Goal: Consume media (video, audio)

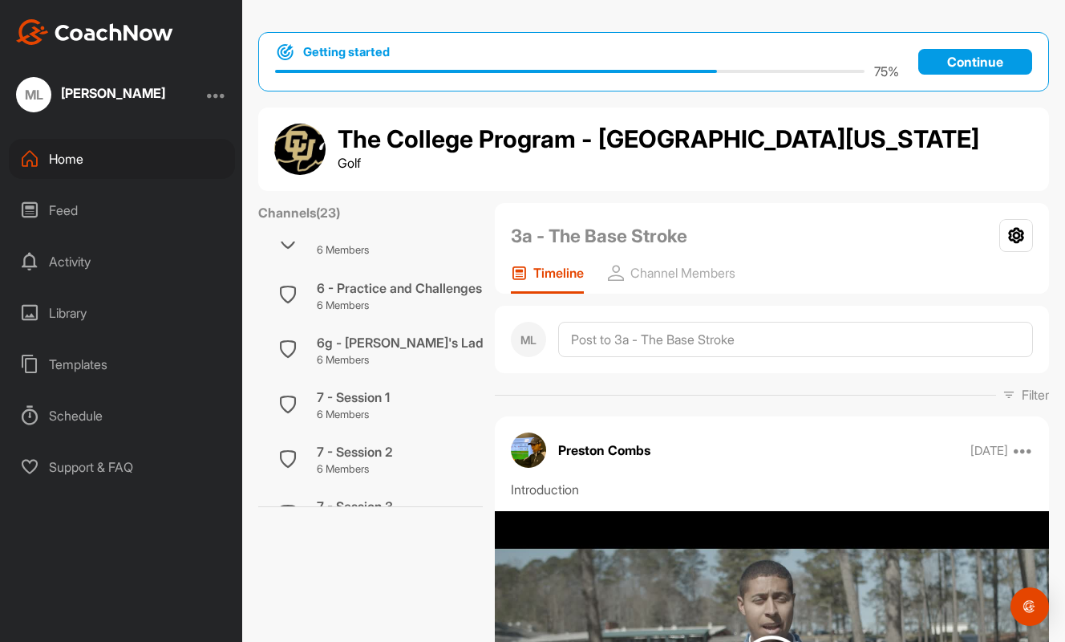
scroll to position [1047, 0]
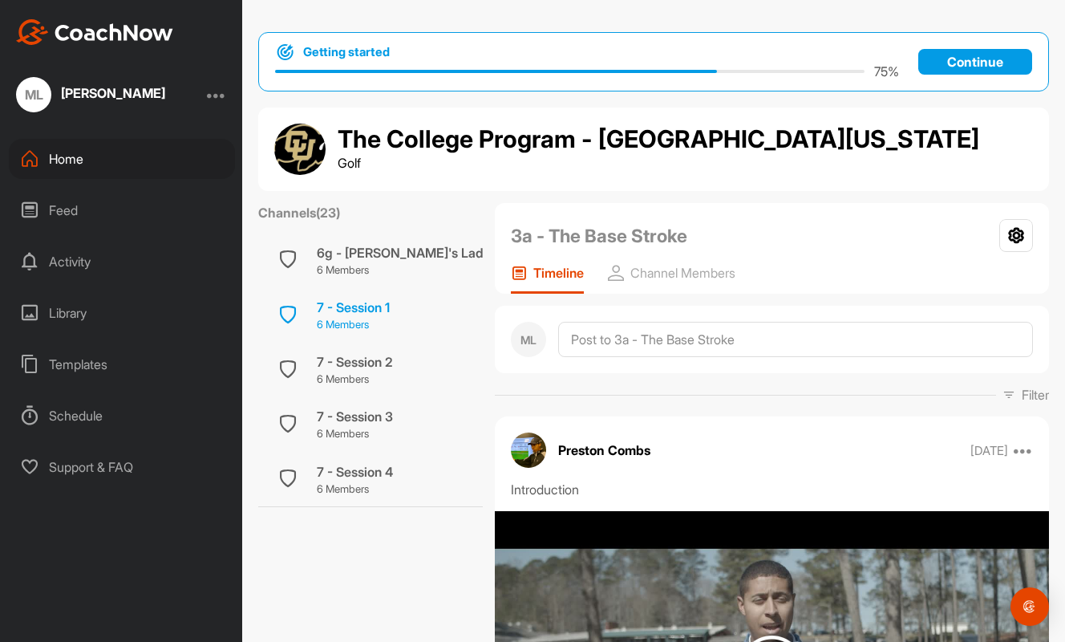
click at [344, 318] on p "6 Members" at bounding box center [353, 325] width 73 height 16
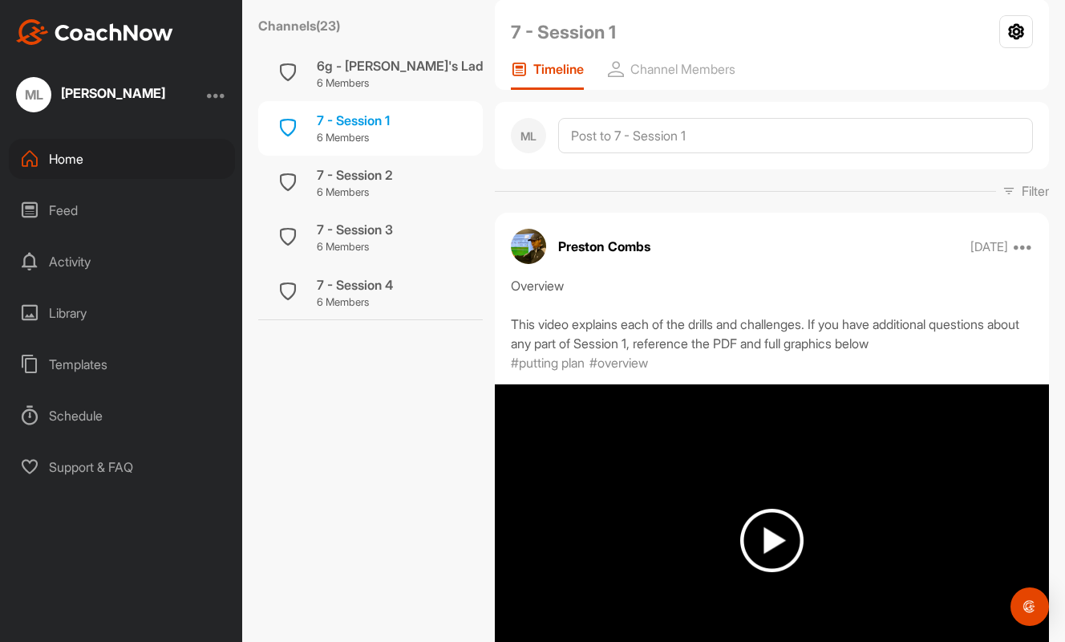
scroll to position [208, 0]
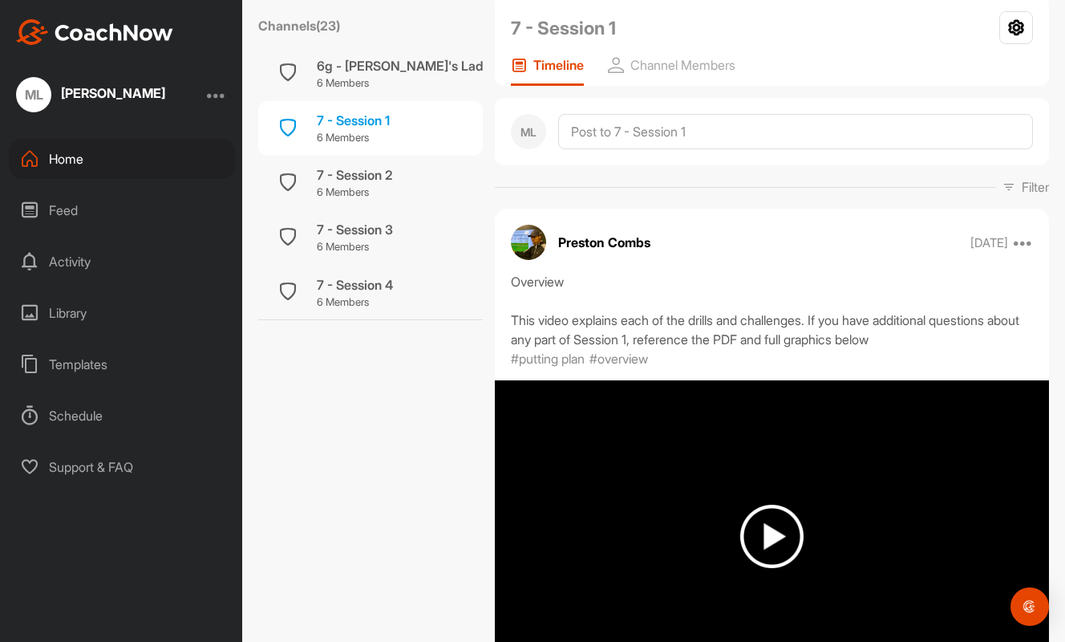
click at [762, 537] on img at bounding box center [771, 535] width 63 height 63
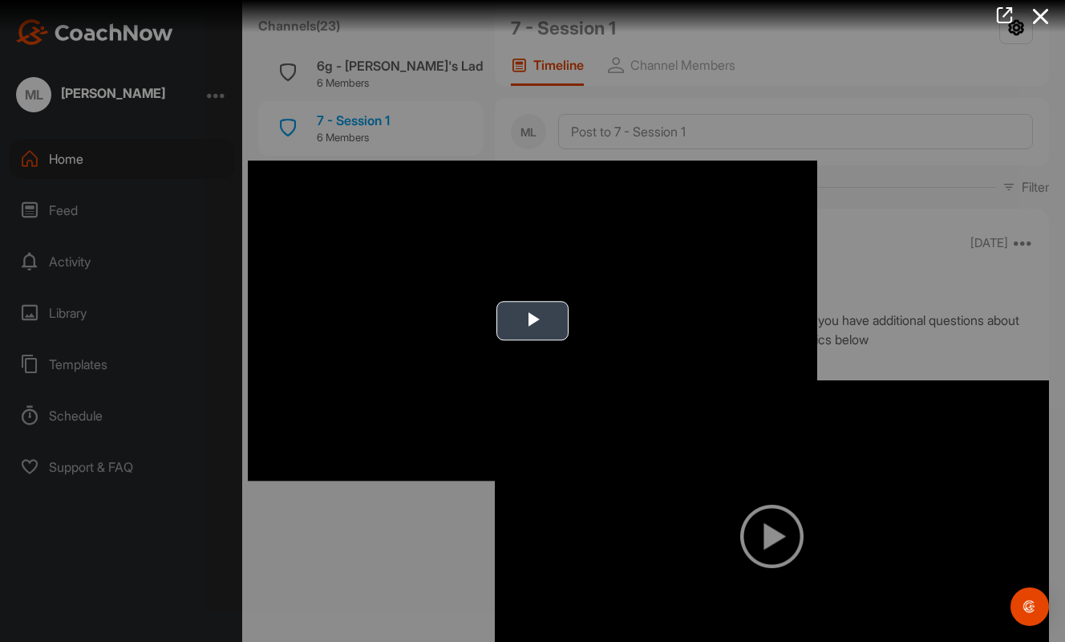
click at [533, 321] on span "Video Player" at bounding box center [533, 321] width 0 height 0
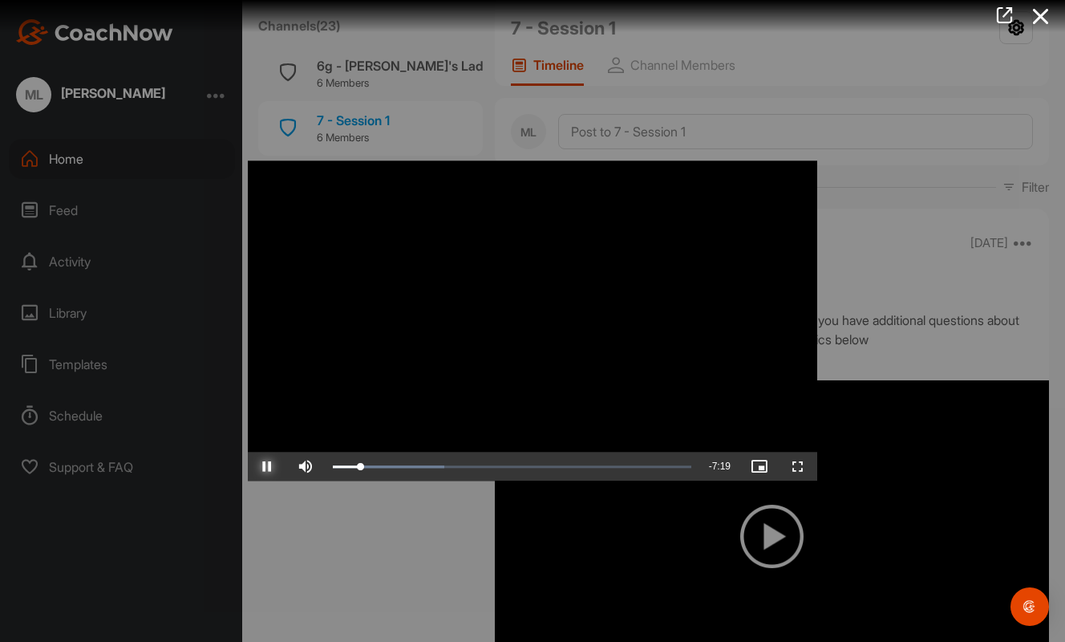
click at [266, 467] on span "Video Player" at bounding box center [267, 467] width 38 height 0
click at [267, 467] on span "Video Player" at bounding box center [267, 467] width 38 height 0
click at [262, 467] on span "Video Player" at bounding box center [267, 467] width 38 height 0
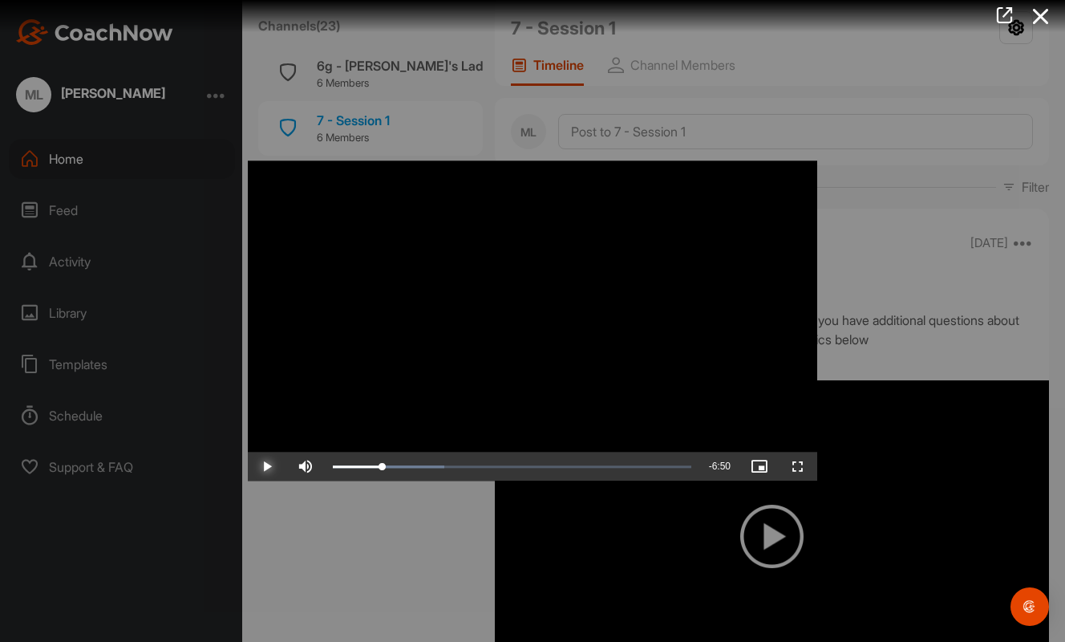
click at [262, 467] on span "Video Player" at bounding box center [267, 467] width 38 height 0
click at [260, 467] on span "Video Player" at bounding box center [267, 467] width 38 height 0
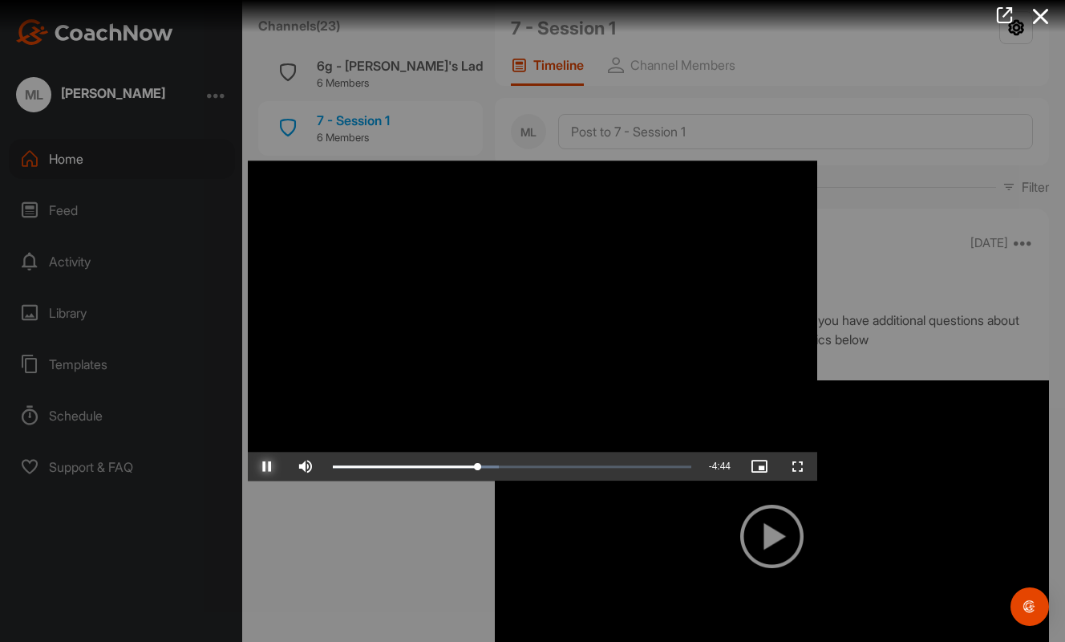
click at [260, 467] on span "Video Player" at bounding box center [267, 467] width 38 height 0
click at [473, 468] on div "3:10" at bounding box center [405, 466] width 144 height 5
drag, startPoint x: 473, startPoint y: 468, endPoint x: 465, endPoint y: 467, distance: 8.1
click at [465, 467] on div "2:57" at bounding box center [400, 466] width 134 height 5
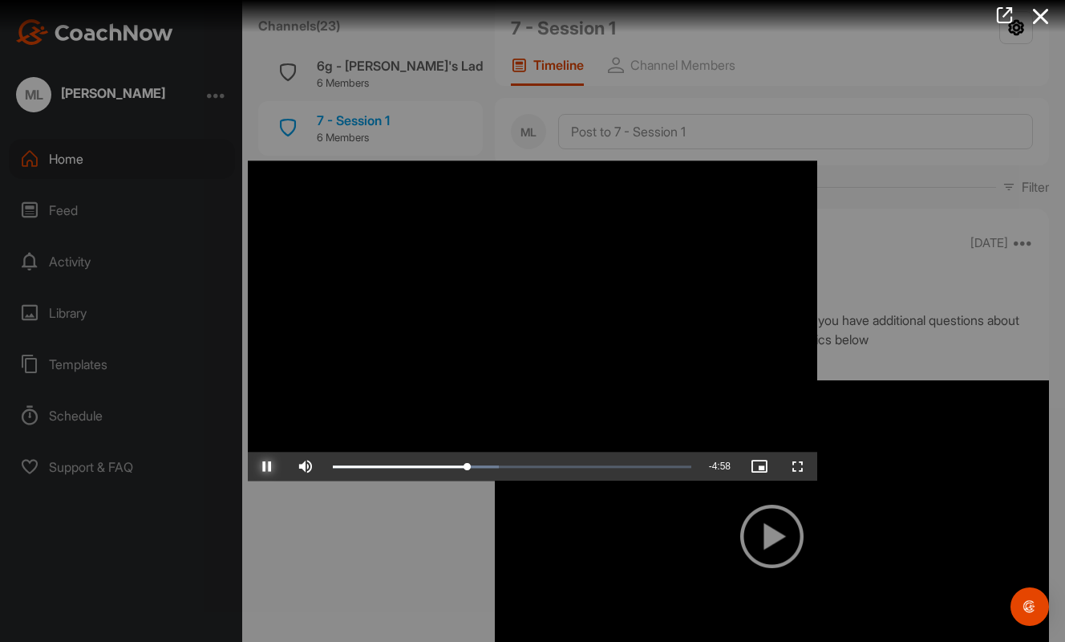
click at [264, 467] on span "Video Player" at bounding box center [267, 467] width 38 height 0
click at [248, 452] on button "Play" at bounding box center [267, 466] width 38 height 29
click at [476, 469] on div "Loaded : 50.73% 3:10 3:21" at bounding box center [512, 466] width 375 height 29
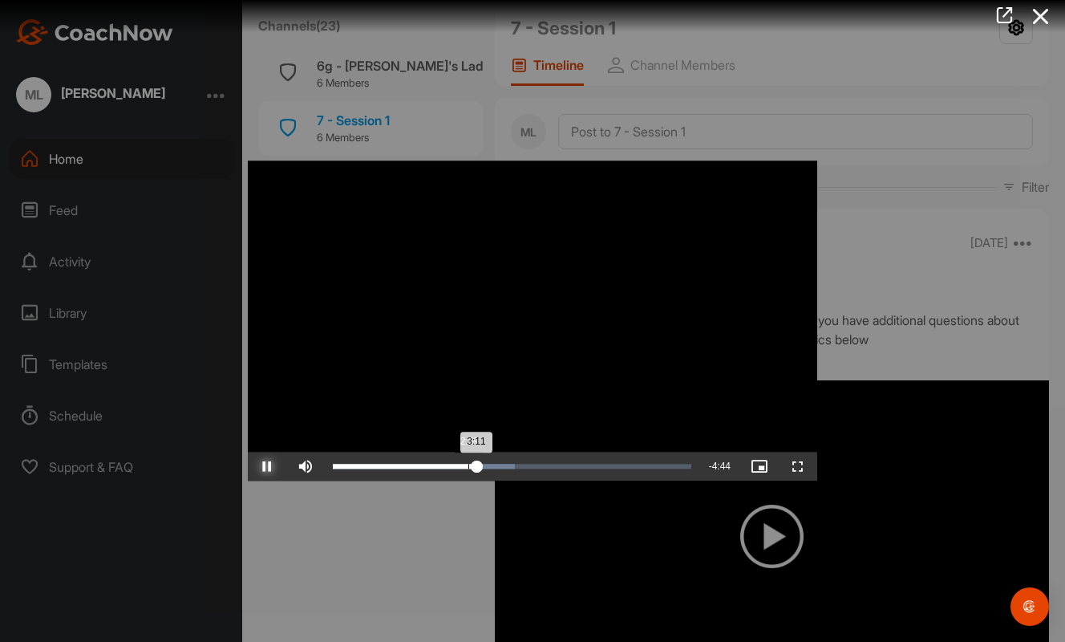
click at [467, 467] on div "Loaded : 50.73% 2:59 3:11" at bounding box center [512, 466] width 359 height 5
click at [255, 467] on span "Video Player" at bounding box center [267, 467] width 38 height 0
click at [252, 467] on span "Video Player" at bounding box center [267, 467] width 38 height 0
click at [800, 467] on span "Video Player" at bounding box center [798, 467] width 38 height 0
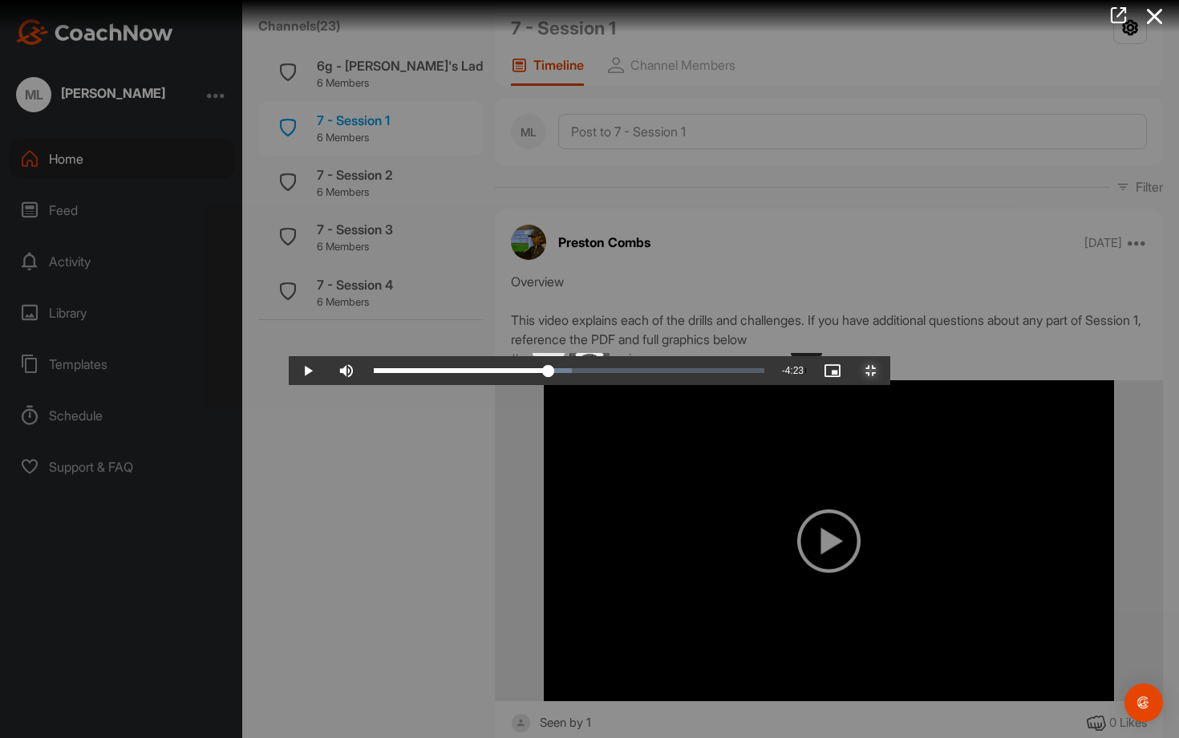
click at [516, 373] on div "3:31" at bounding box center [461, 370] width 175 height 5
click at [289, 371] on span "Video Player" at bounding box center [308, 371] width 38 height 0
click at [488, 373] on div "Loaded : 50.73% 3:17 3:18" at bounding box center [569, 370] width 391 height 5
click at [289, 356] on button "Pause" at bounding box center [308, 370] width 38 height 29
click at [289, 385] on video "Video Player" at bounding box center [590, 369] width 602 height 32
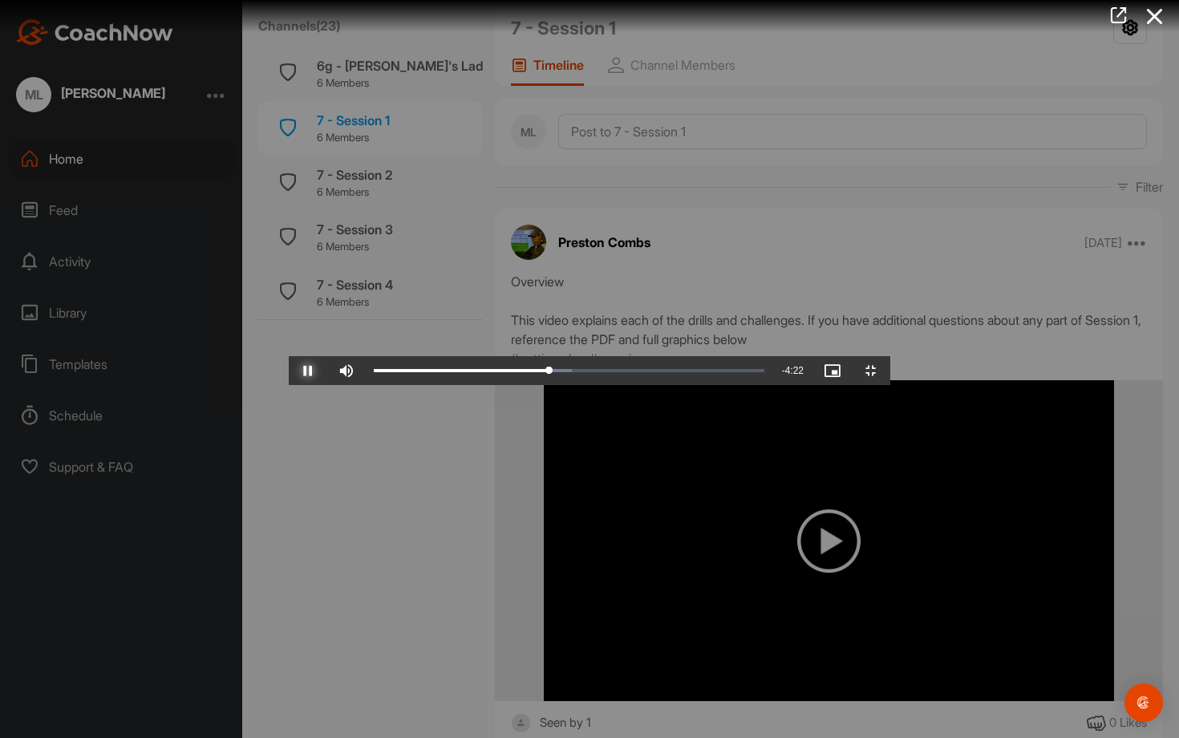
click at [289, 371] on span "Video Player" at bounding box center [308, 371] width 38 height 0
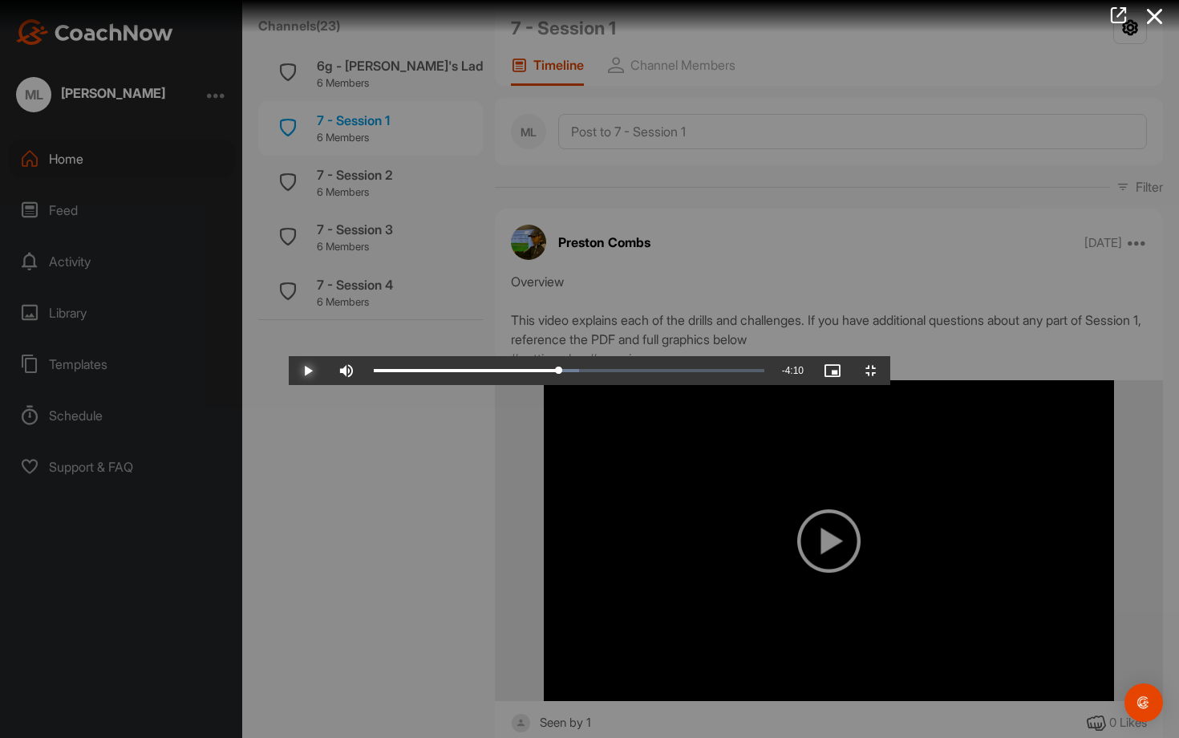
click at [289, 371] on span "Video Player" at bounding box center [308, 371] width 38 height 0
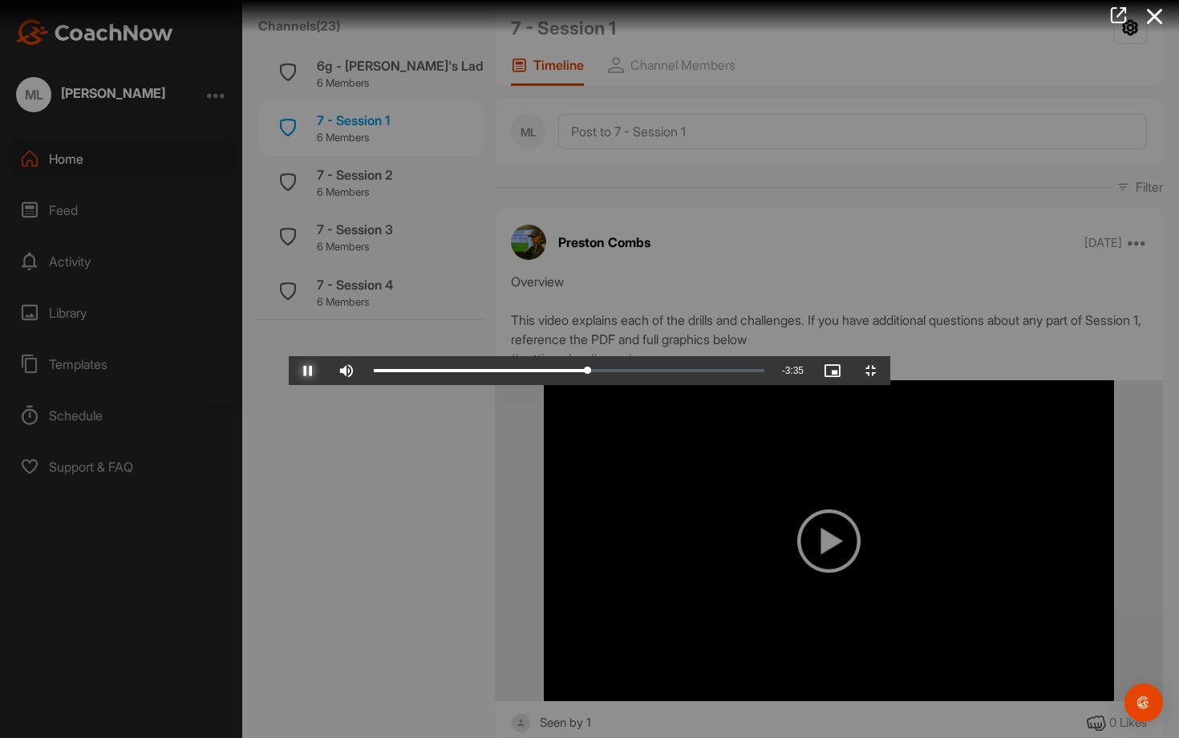
click at [289, 371] on span "Video Player" at bounding box center [308, 371] width 38 height 0
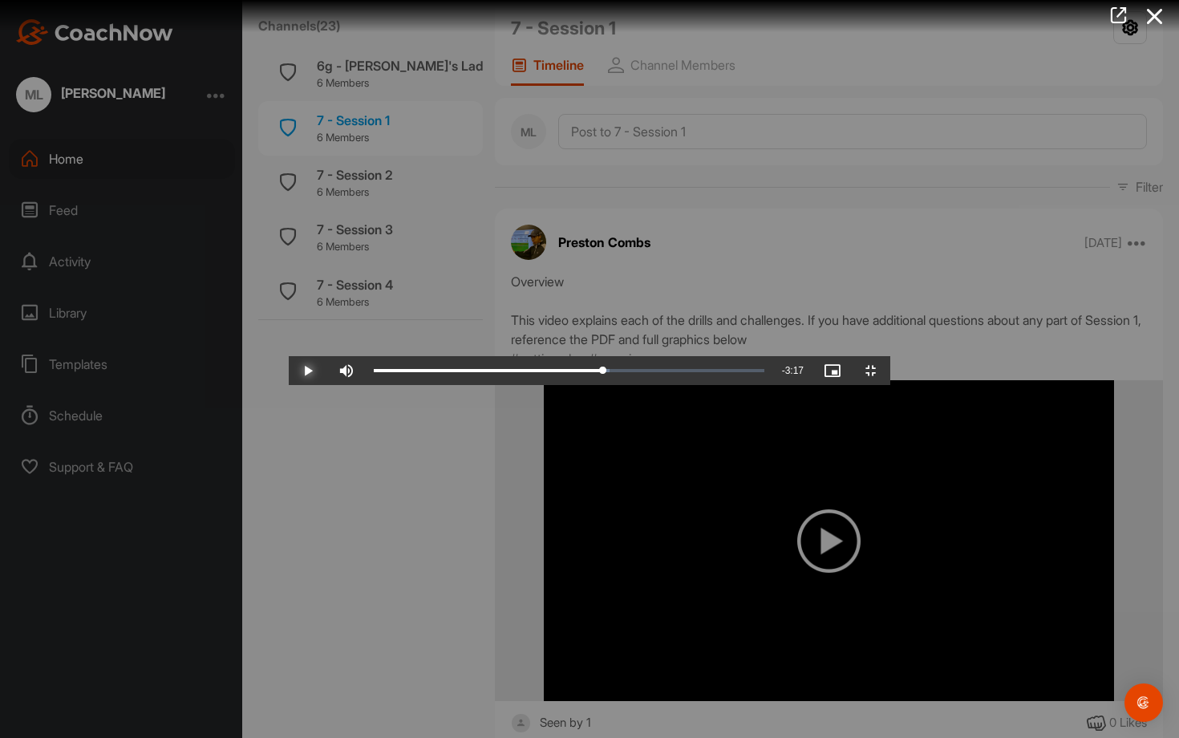
click at [289, 371] on span "Video Player" at bounding box center [308, 371] width 38 height 0
click at [741, 385] on div "Loaded : 66.69% 5:22 5:23" at bounding box center [569, 370] width 407 height 29
click at [735, 385] on div "Loaded : 66.69% 5:19 5:19" at bounding box center [569, 370] width 407 height 29
click at [289, 371] on span "Video Player" at bounding box center [308, 371] width 38 height 0
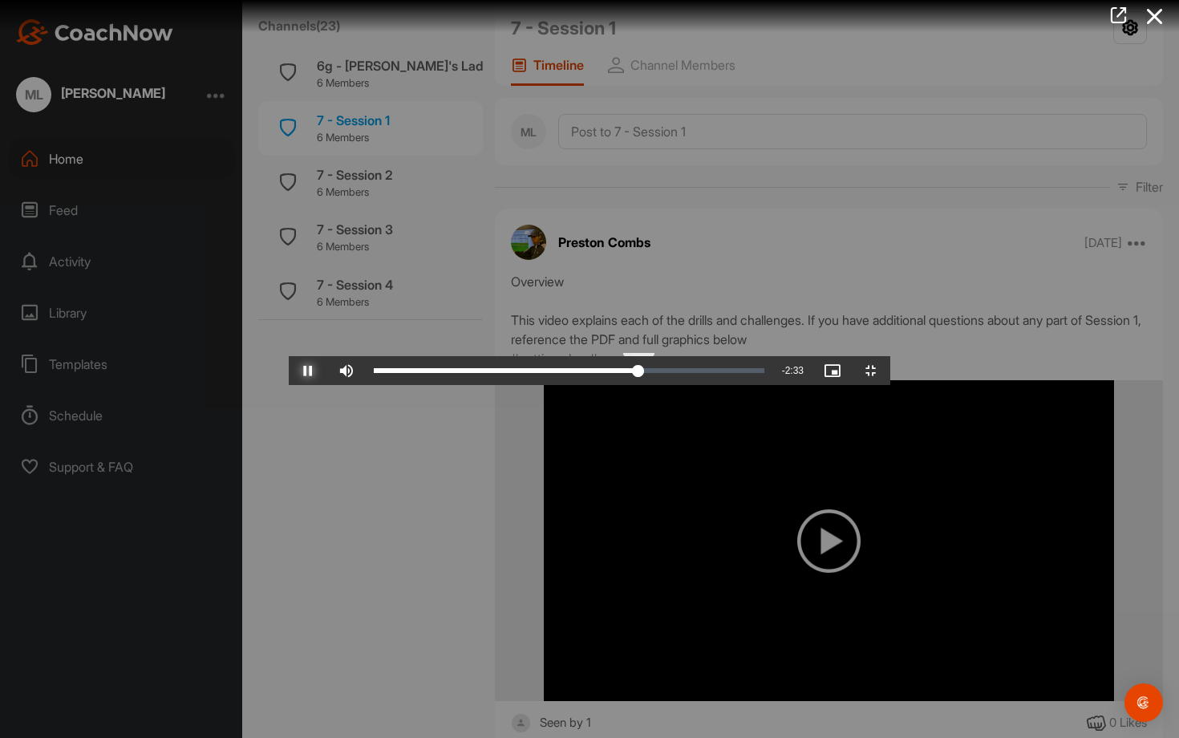
click at [731, 373] on div "Loaded : 66.69% 5:17 5:22" at bounding box center [569, 370] width 391 height 5
click at [721, 373] on div "Loaded : 66.69% 5:12 5:18" at bounding box center [569, 370] width 391 height 5
click at [289, 371] on span "Video Player" at bounding box center [308, 371] width 38 height 0
click at [289, 356] on button "Play" at bounding box center [308, 370] width 38 height 29
click at [289, 371] on span "Video Player" at bounding box center [308, 371] width 38 height 0
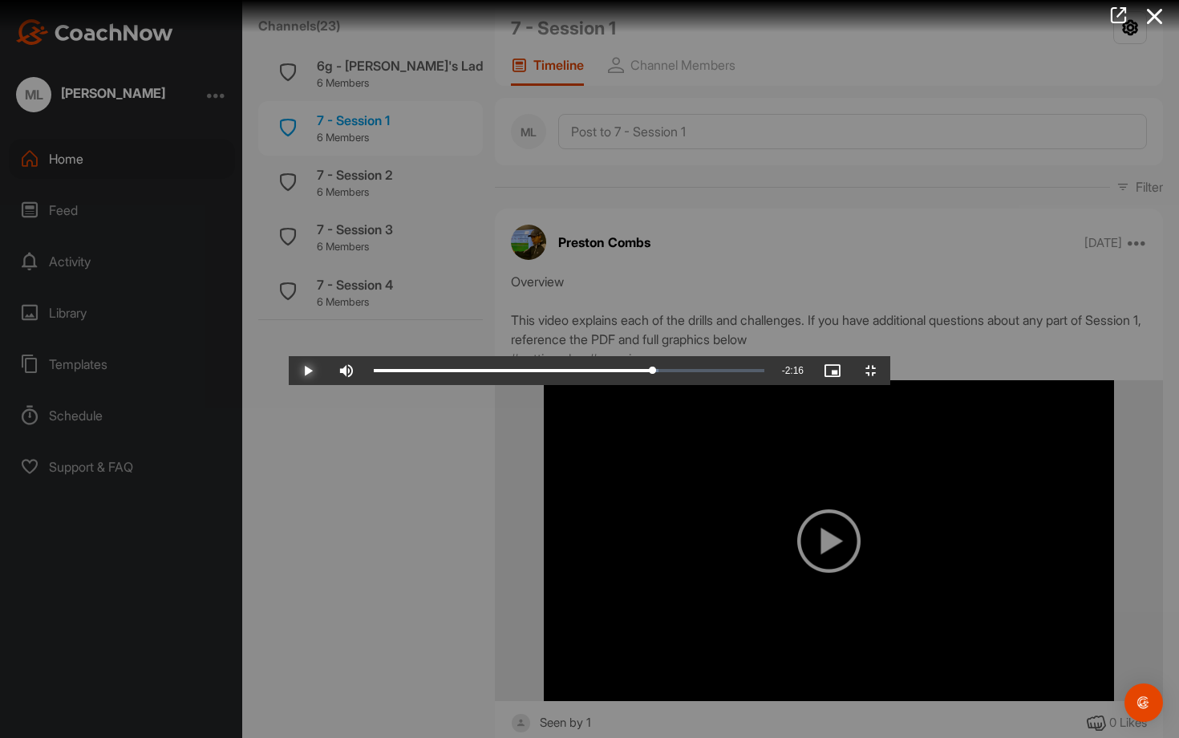
click at [289, 356] on button "Play" at bounding box center [308, 370] width 38 height 29
click at [289, 371] on span "Video Player" at bounding box center [308, 371] width 38 height 0
click at [793, 385] on video "Video Player" at bounding box center [590, 369] width 602 height 32
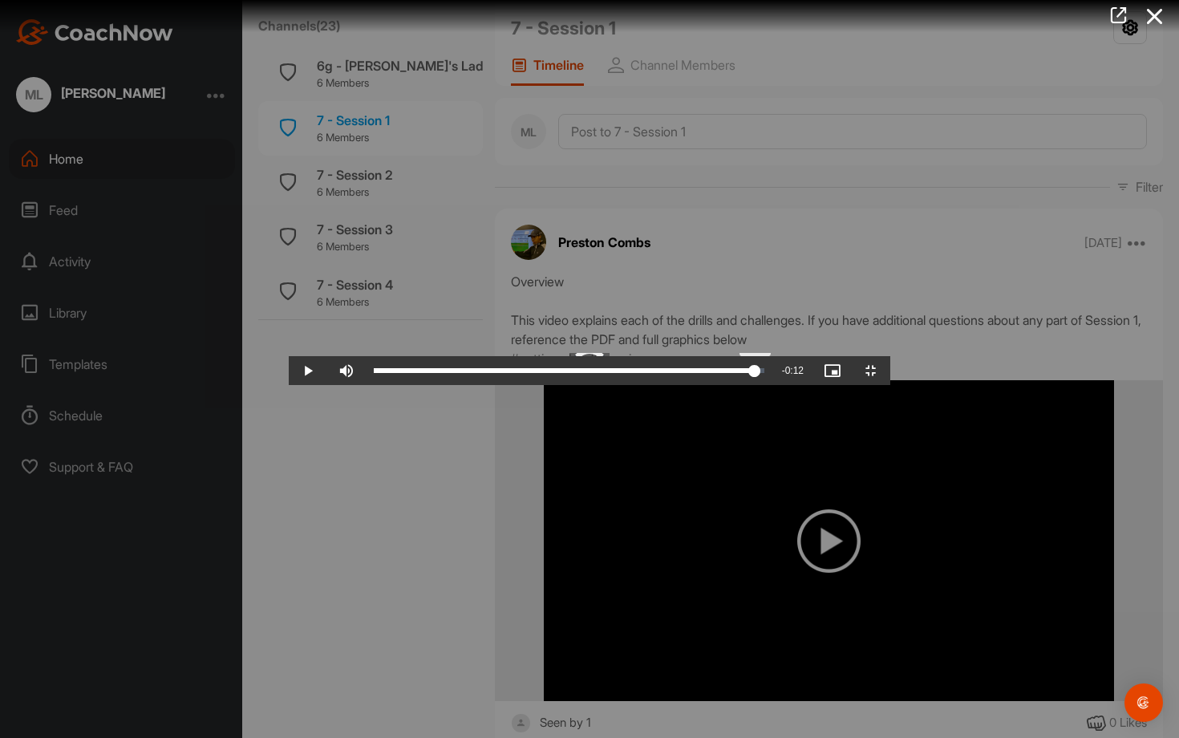
click at [772, 385] on div "Loaded : 80.00% 7:43 6:19" at bounding box center [569, 370] width 407 height 29
click at [764, 373] on div "Loaded : 100.00% 6:46 7:45" at bounding box center [569, 370] width 391 height 5
click at [764, 373] on div "Loaded : 100.00% 6:34 6:34" at bounding box center [569, 370] width 391 height 5
click at [772, 385] on div "Loaded : 100.00% 6:03 6:35" at bounding box center [569, 370] width 407 height 29
click at [289, 371] on span "Video Player" at bounding box center [308, 371] width 38 height 0
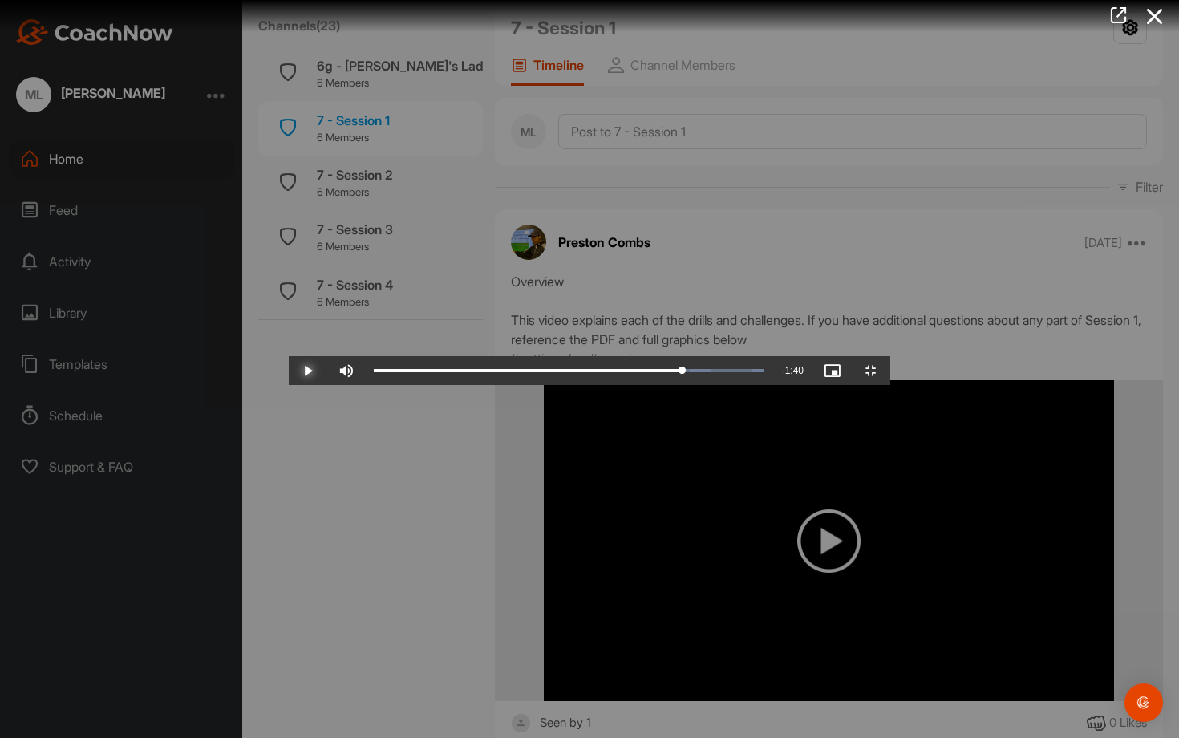
click at [289, 371] on span "Video Player" at bounding box center [308, 371] width 38 height 0
click at [289, 356] on button "Pause" at bounding box center [308, 370] width 38 height 29
click at [289, 371] on span "Video Player" at bounding box center [308, 371] width 38 height 0
click at [289, 356] on button "Pause" at bounding box center [308, 370] width 38 height 29
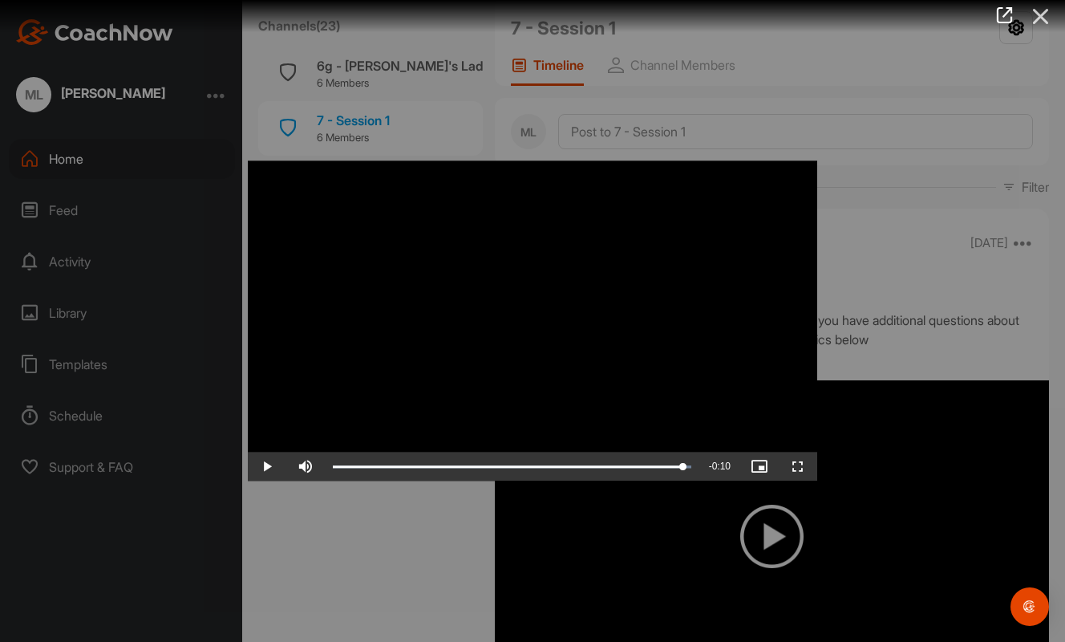
click at [1047, 11] on icon at bounding box center [1041, 17] width 37 height 30
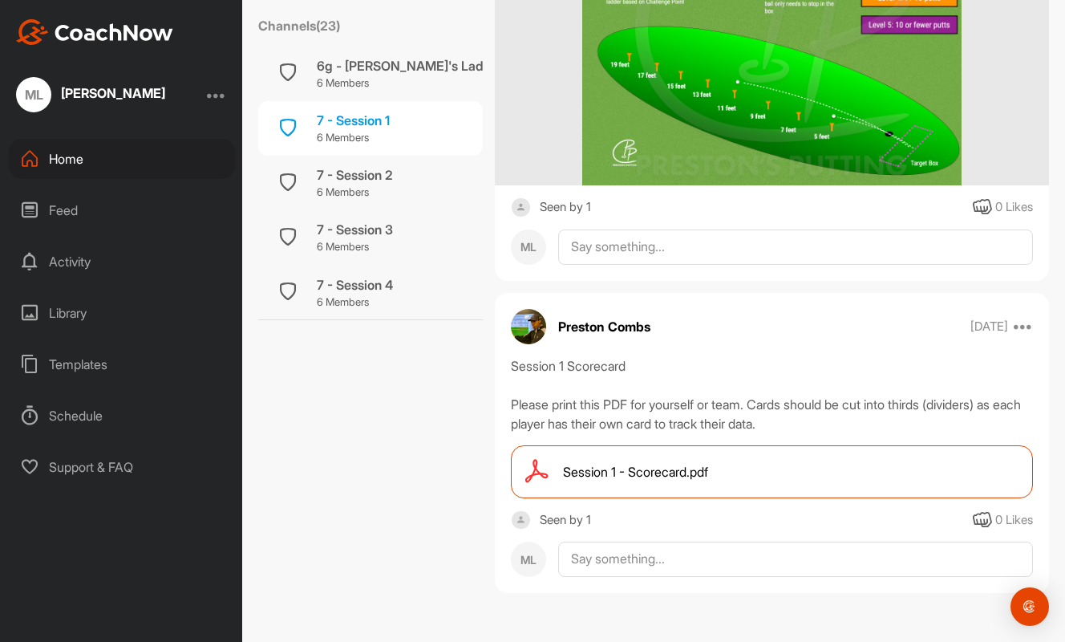
scroll to position [3309, 0]
click at [336, 173] on div "7 - Session 2" at bounding box center [355, 174] width 76 height 19
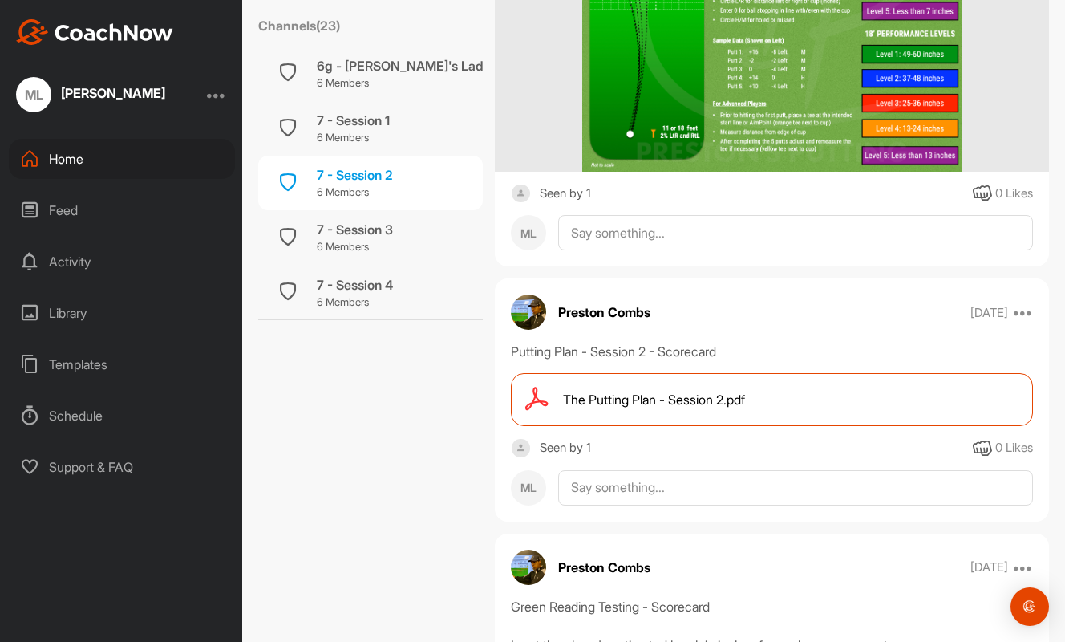
scroll to position [2700, 0]
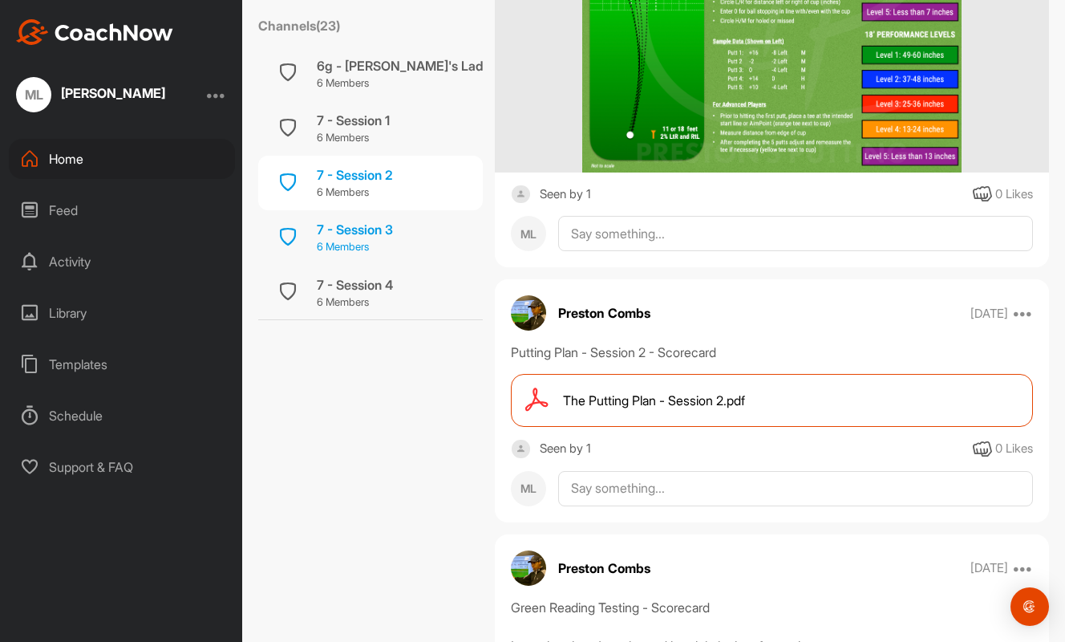
click at [357, 231] on div "7 - Session 3" at bounding box center [355, 229] width 76 height 19
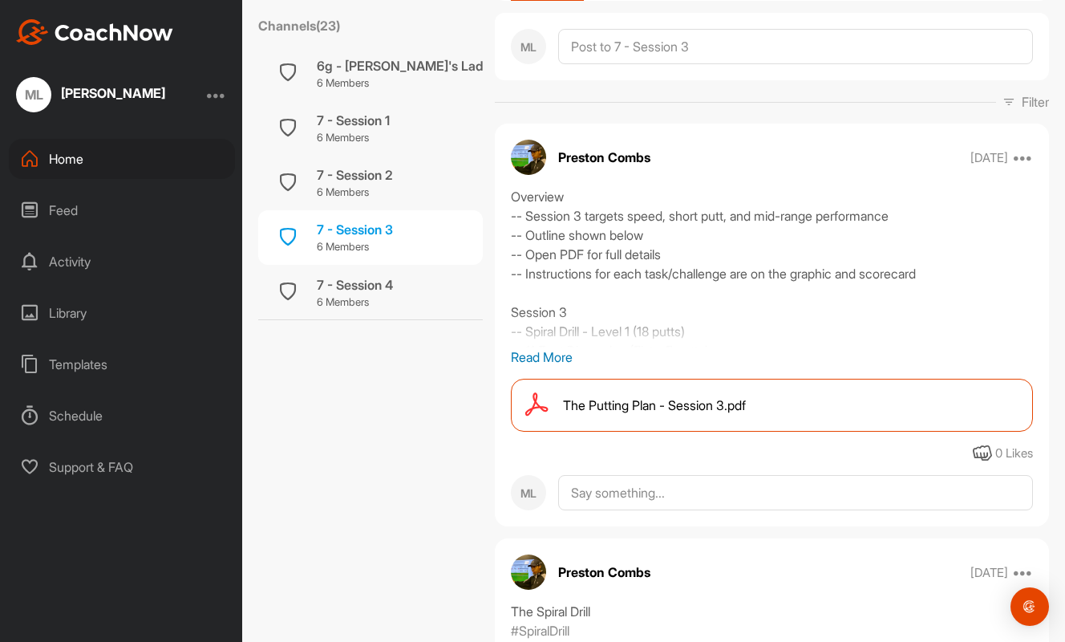
scroll to position [290, 0]
